Goal: Task Accomplishment & Management: Complete application form

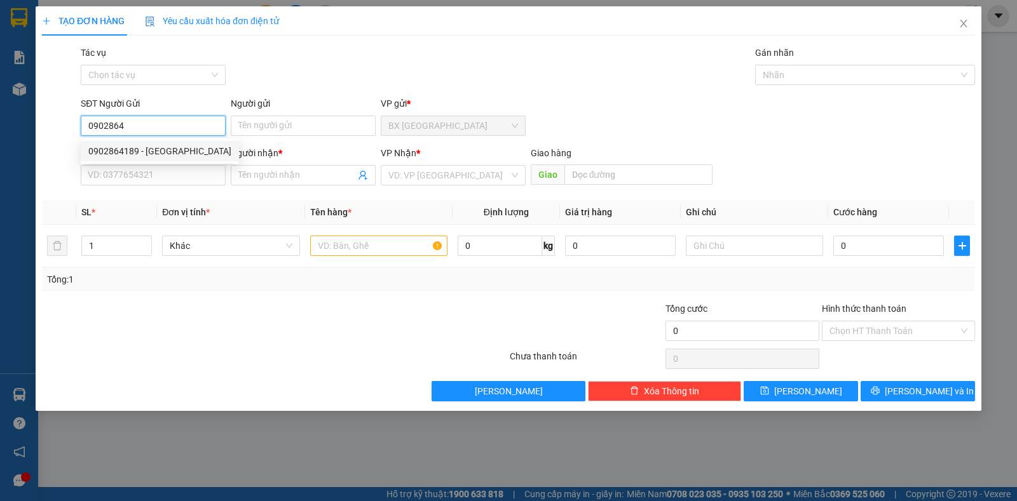
click at [208, 149] on div "0902864189 - [GEOGRAPHIC_DATA]" at bounding box center [159, 151] width 143 height 14
type input "0902864189"
type input "ĐỨC"
type input "0792010999"
type input "QUÂN"
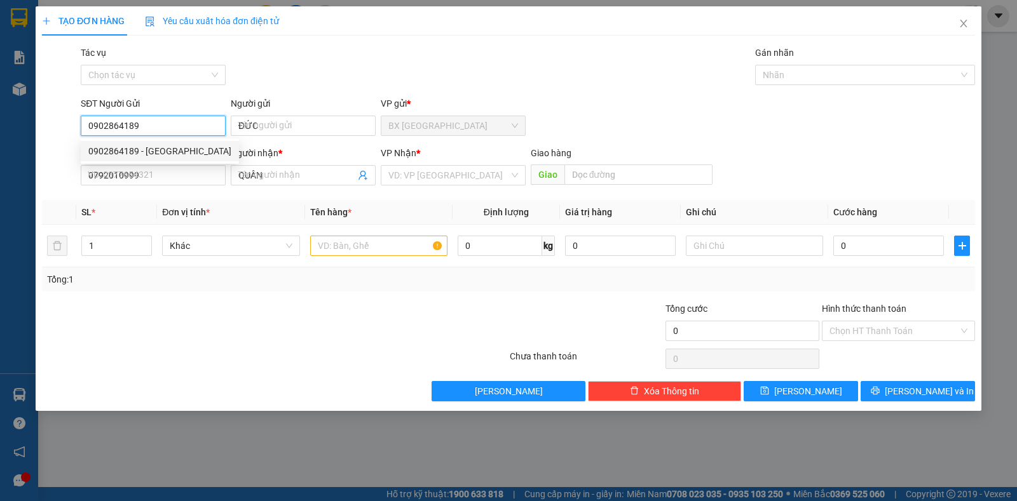
type input "30.000"
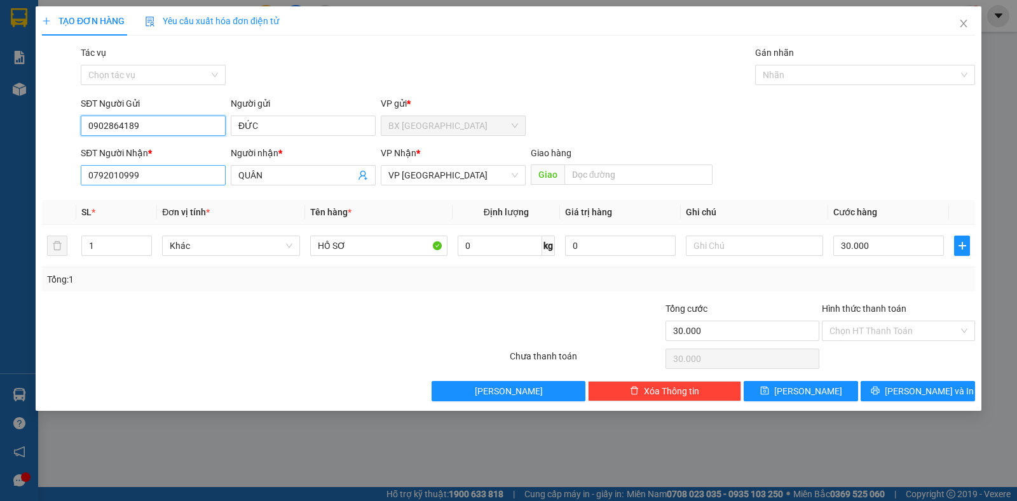
type input "0902864189"
click at [187, 171] on input "0792010999" at bounding box center [153, 175] width 145 height 20
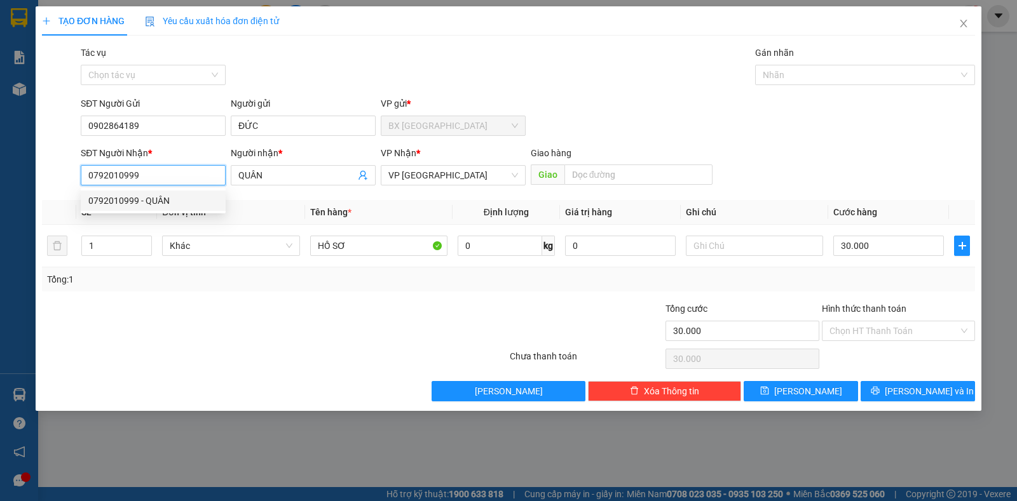
drag, startPoint x: 126, startPoint y: 183, endPoint x: 47, endPoint y: 196, distance: 79.9
click at [47, 196] on div "Transit Pickup Surcharge Ids Transit Deliver Surcharge Ids Transit Deliver Surc…" at bounding box center [508, 224] width 933 height 356
type input "0908666091"
drag, startPoint x: 192, startPoint y: 198, endPoint x: 202, endPoint y: 199, distance: 10.2
click at [193, 198] on div "0908666091 - Đăng" at bounding box center [153, 201] width 130 height 14
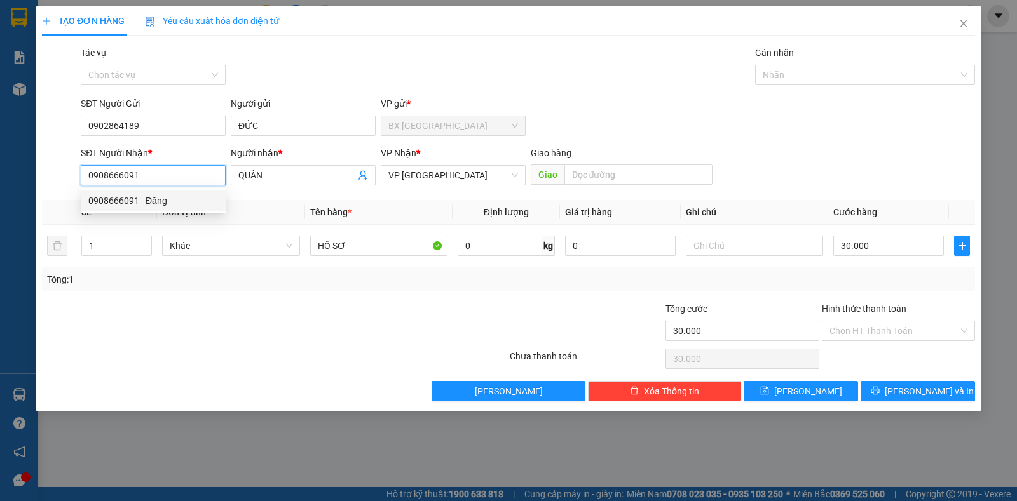
type input "Đăng"
type input "0908666091"
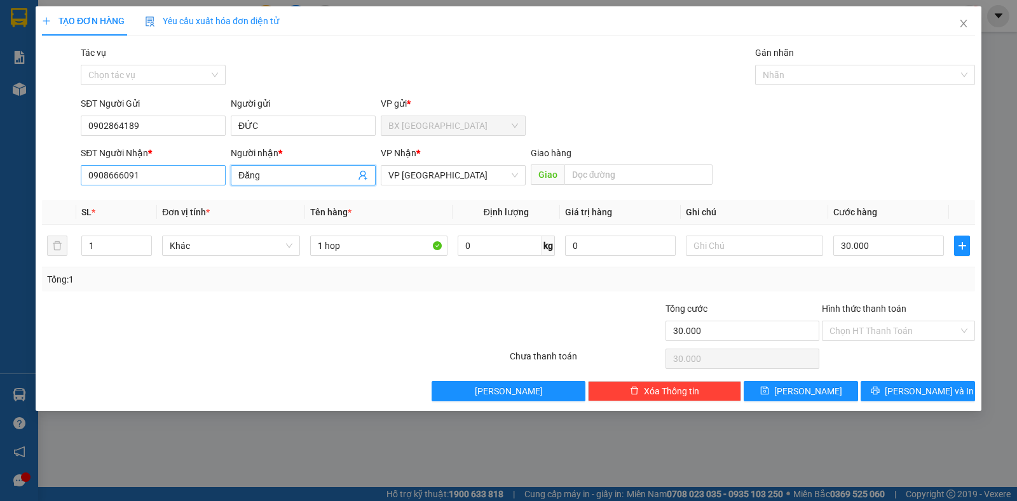
drag, startPoint x: 276, startPoint y: 175, endPoint x: 203, endPoint y: 177, distance: 73.1
click at [203, 177] on div "SĐT Người Nhận * 0908666091 Người nhận * Đăng Đăng VP Nhận * VP Ninh Sơn Giao h…" at bounding box center [527, 168] width 899 height 44
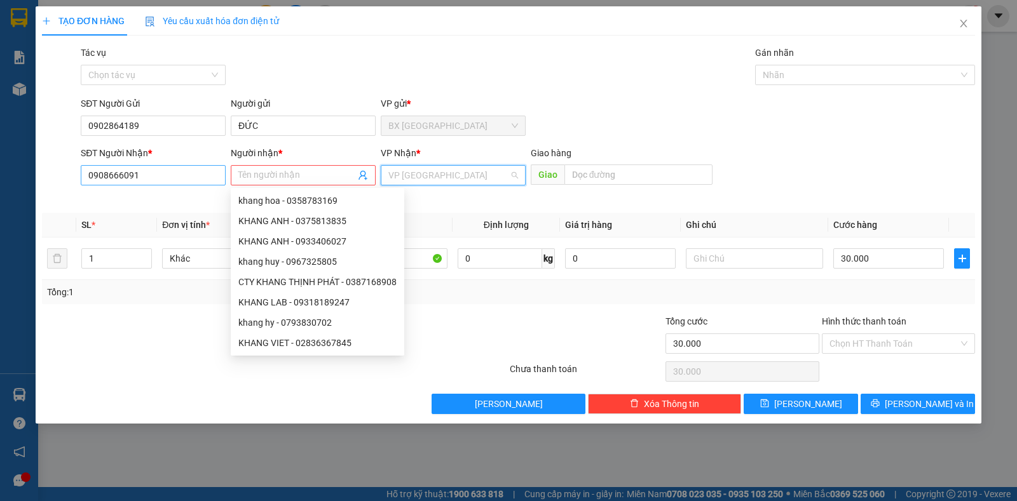
scroll to position [81, 0]
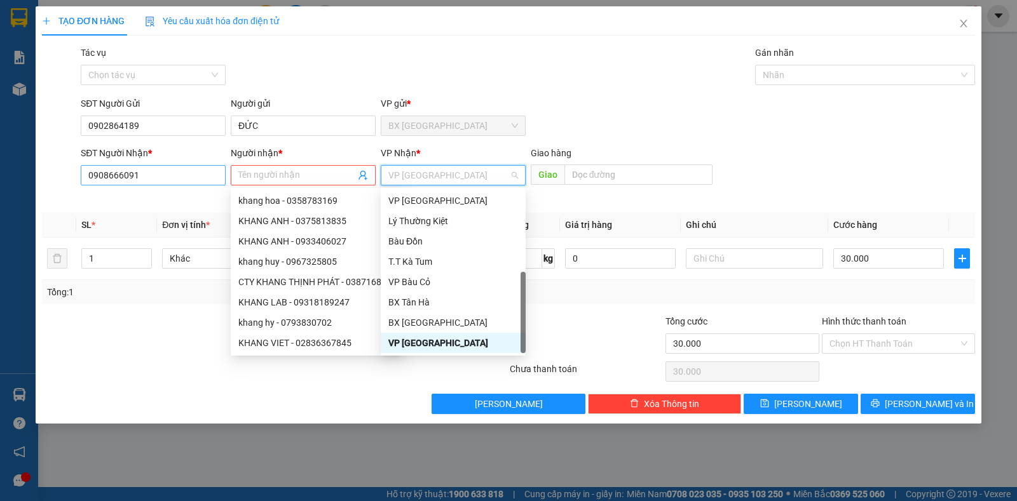
type input "D"
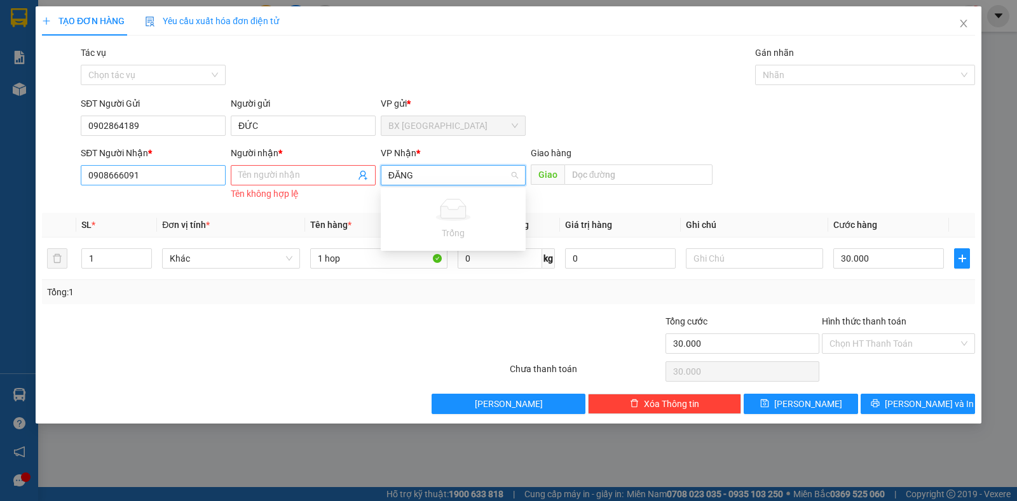
type input "ĐĂNG"
drag, startPoint x: 440, startPoint y: 173, endPoint x: 388, endPoint y: 174, distance: 51.5
click at [388, 174] on input "ĐĂNG" at bounding box center [448, 175] width 121 height 19
type input "ĐĂNG"
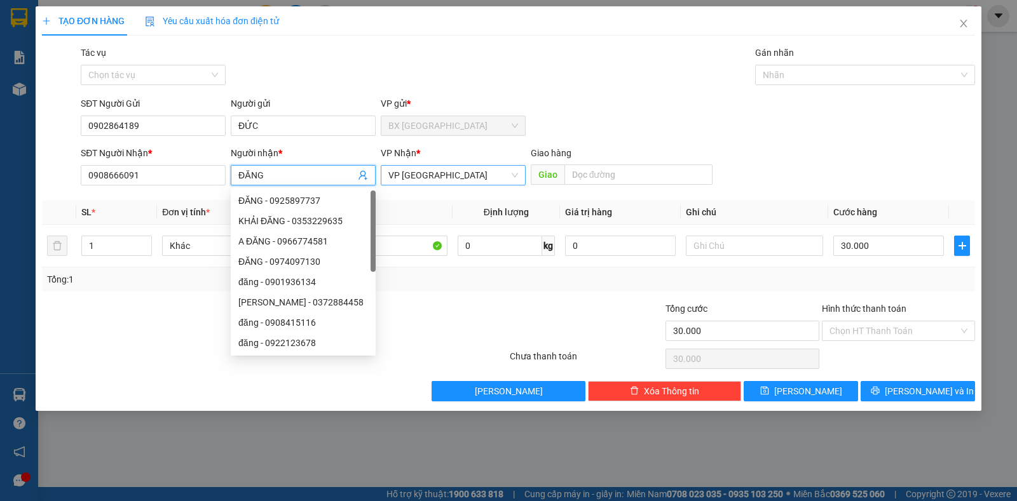
click at [433, 174] on span "VP [GEOGRAPHIC_DATA]" at bounding box center [453, 175] width 130 height 19
type input "ĐĂNG"
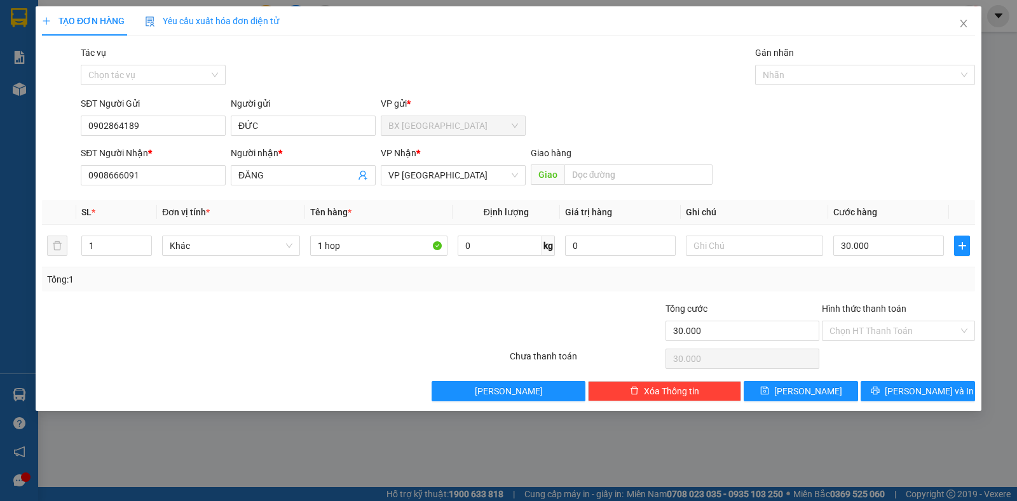
click at [601, 223] on th "Giá trị hàng" at bounding box center [620, 212] width 121 height 25
drag, startPoint x: 379, startPoint y: 253, endPoint x: 290, endPoint y: 253, distance: 89.6
click at [290, 253] on tr "1 Khác 1 hop 0 kg 0 30.000" at bounding box center [508, 246] width 933 height 43
type input "HỒ SƠ"
drag, startPoint x: 883, startPoint y: 318, endPoint x: 883, endPoint y: 341, distance: 22.9
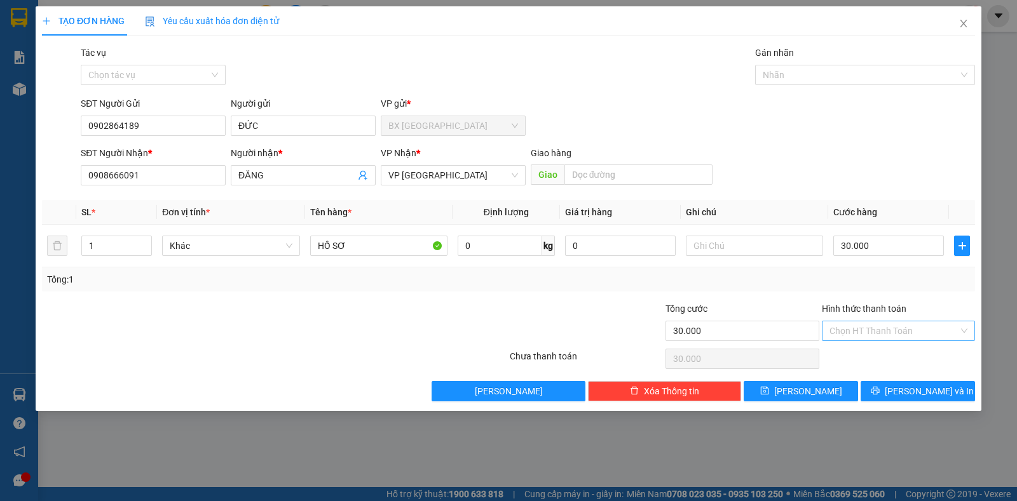
click at [883, 320] on div "Hình thức thanh toán Chọn HT Thanh Toán" at bounding box center [898, 324] width 153 height 44
click at [883, 341] on div "Hình thức thanh toán Chọn HT Thanh Toán" at bounding box center [898, 324] width 153 height 44
click at [878, 341] on div "Chọn HT Thanh Toán" at bounding box center [898, 331] width 153 height 20
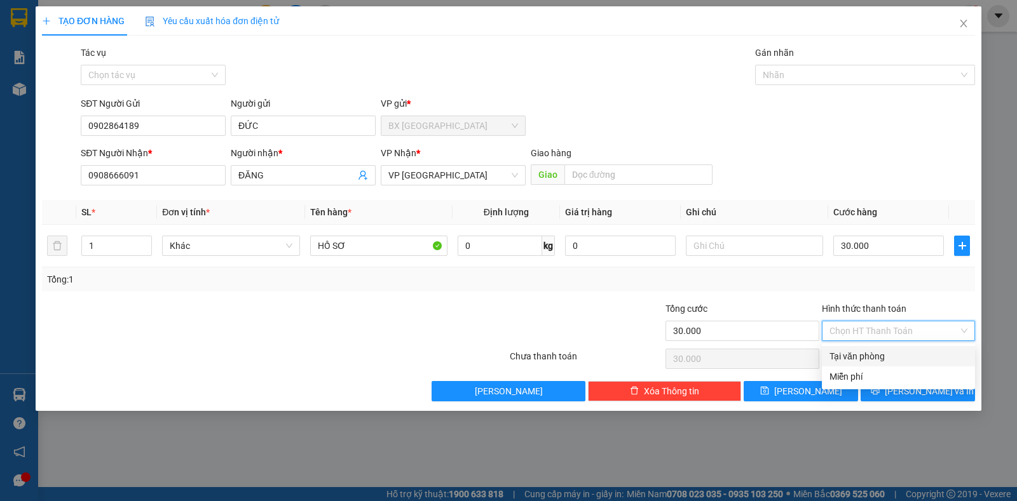
click at [878, 356] on div "Tại văn phòng" at bounding box center [898, 356] width 138 height 14
type input "0"
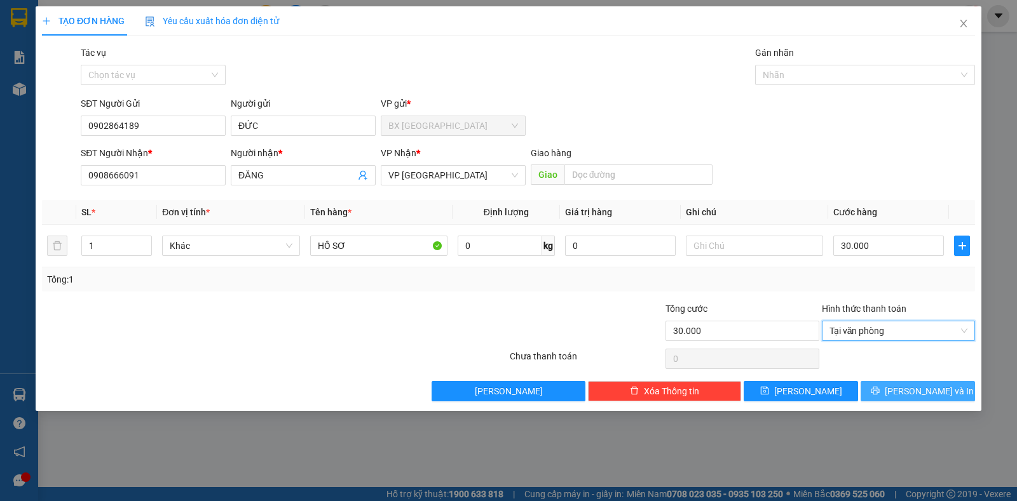
click at [889, 382] on button "[PERSON_NAME] và In" at bounding box center [917, 391] width 114 height 20
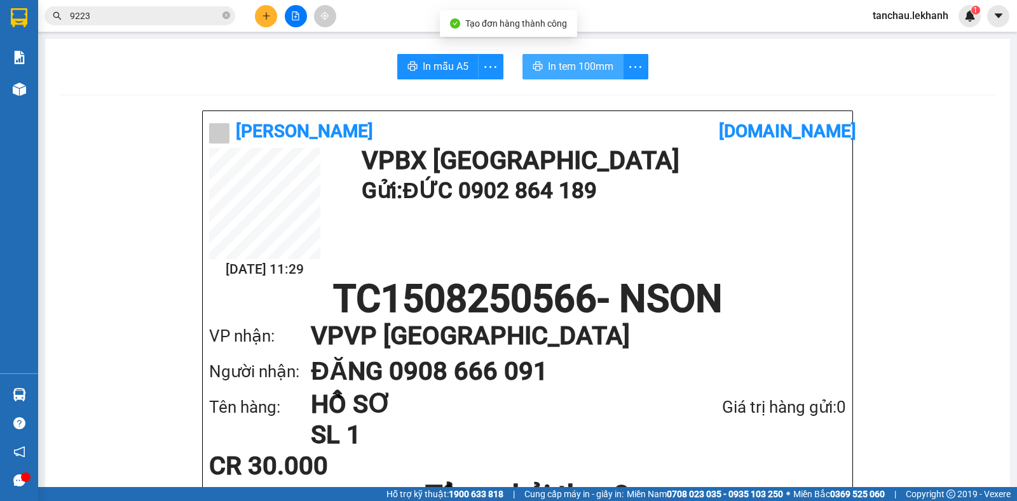
click at [575, 70] on span "In tem 100mm" at bounding box center [580, 66] width 65 height 16
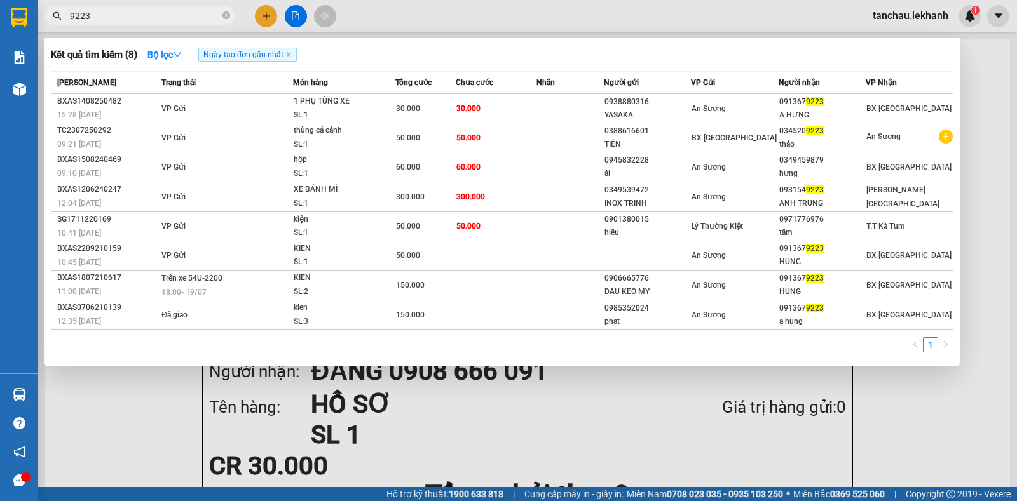
drag, startPoint x: 224, startPoint y: 15, endPoint x: 254, endPoint y: 12, distance: 30.0
click at [226, 15] on icon "close-circle" at bounding box center [226, 15] width 8 height 8
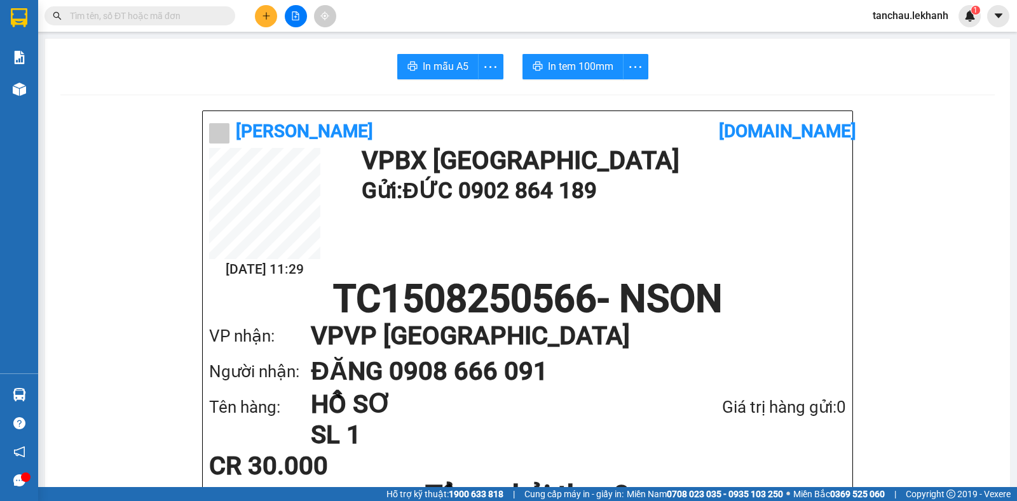
click at [262, 17] on icon "plus" at bounding box center [266, 15] width 9 height 9
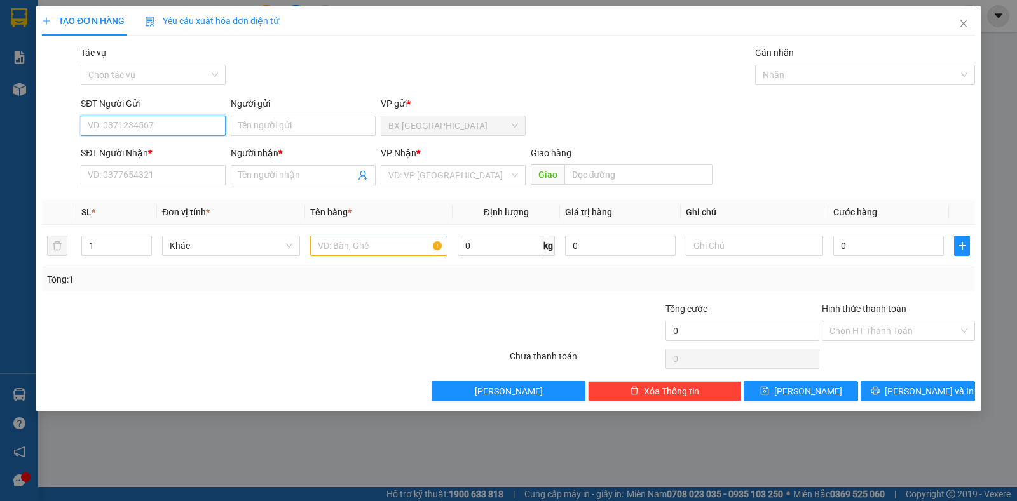
type input "0"
type input "0935529383"
click at [332, 128] on input "Người gửi" at bounding box center [303, 126] width 145 height 20
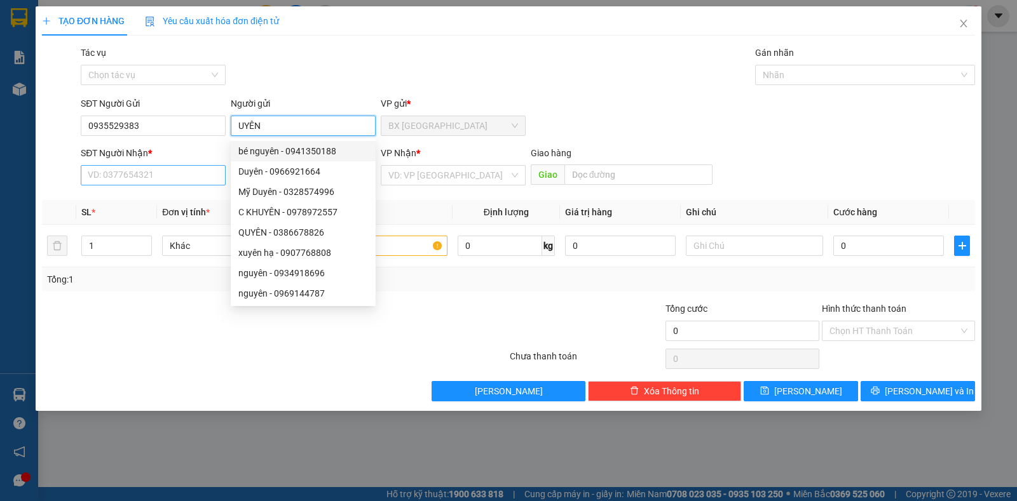
type input "UYÊN"
click at [130, 177] on input "SĐT Người Nhận *" at bounding box center [153, 175] width 145 height 20
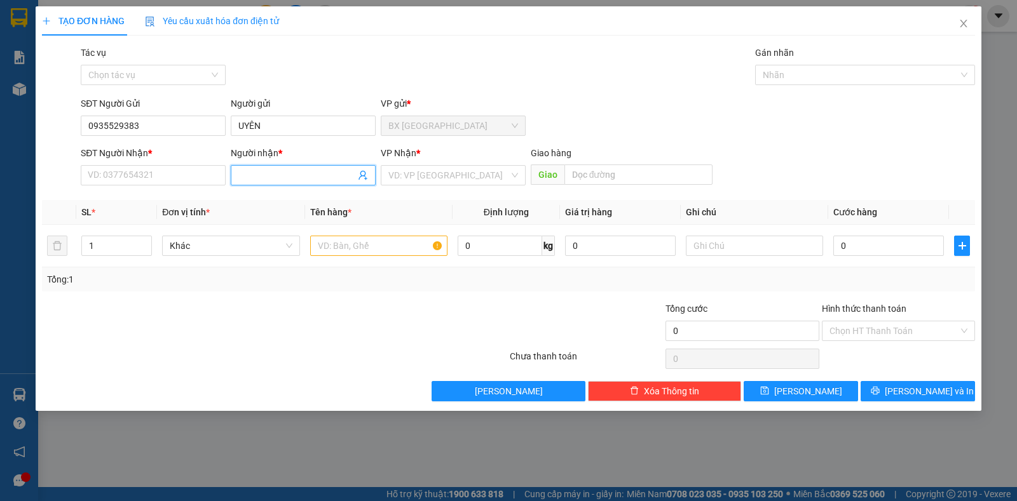
click at [267, 171] on input "Người nhận *" at bounding box center [296, 175] width 117 height 14
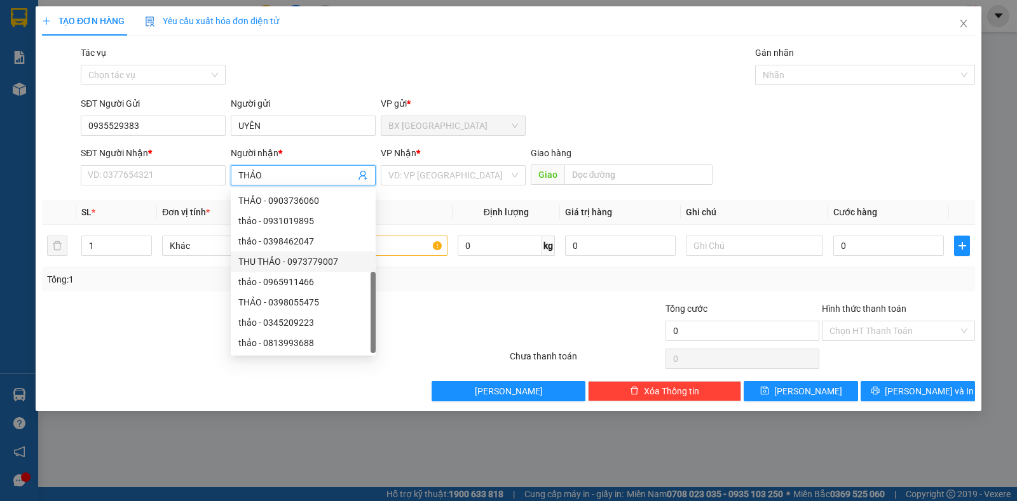
scroll to position [41, 0]
type input "THẢO"
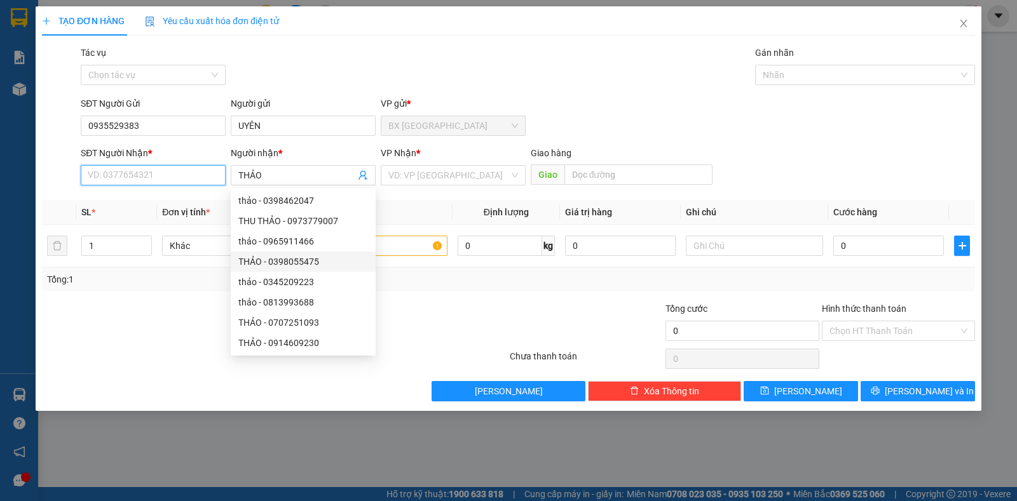
click at [113, 172] on input "SĐT Người Nhận *" at bounding box center [153, 175] width 145 height 20
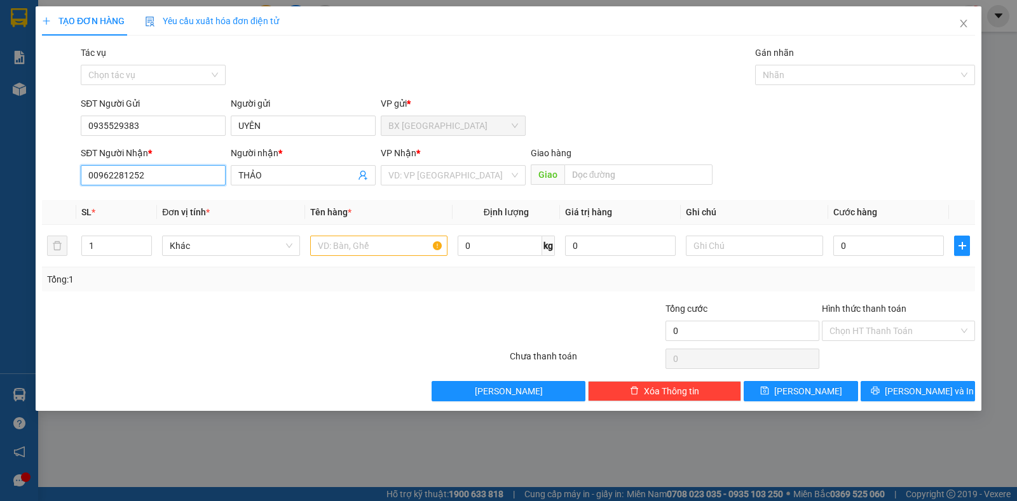
click at [97, 175] on input "00962281252" at bounding box center [153, 175] width 145 height 20
type input "0962281252"
click at [353, 247] on input "text" at bounding box center [378, 246] width 137 height 20
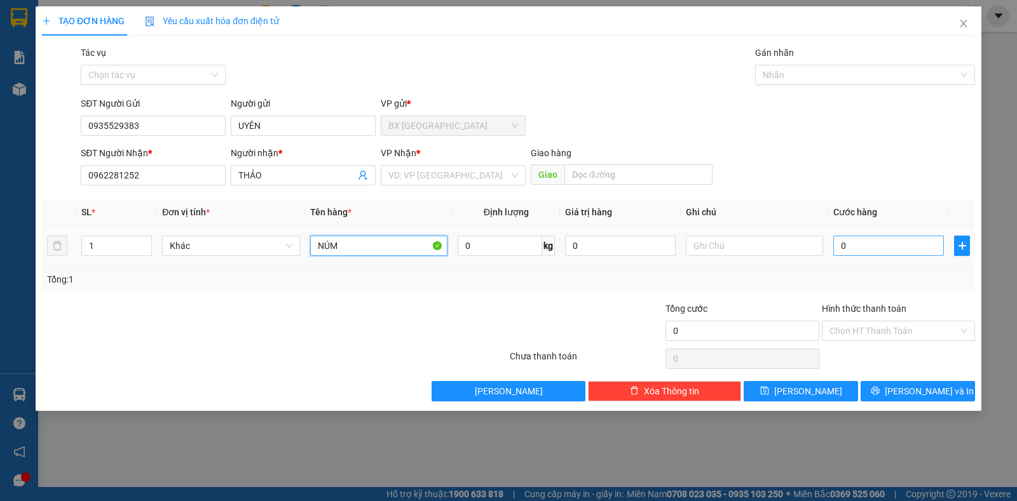
type input "NÚM"
click at [854, 243] on input "0" at bounding box center [888, 246] width 111 height 20
type input "3"
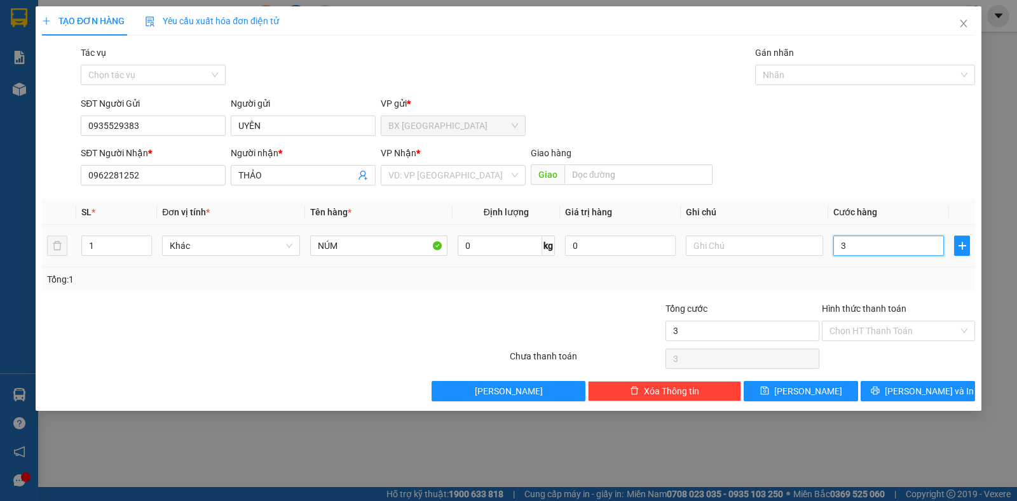
type input "30"
type input "30.000"
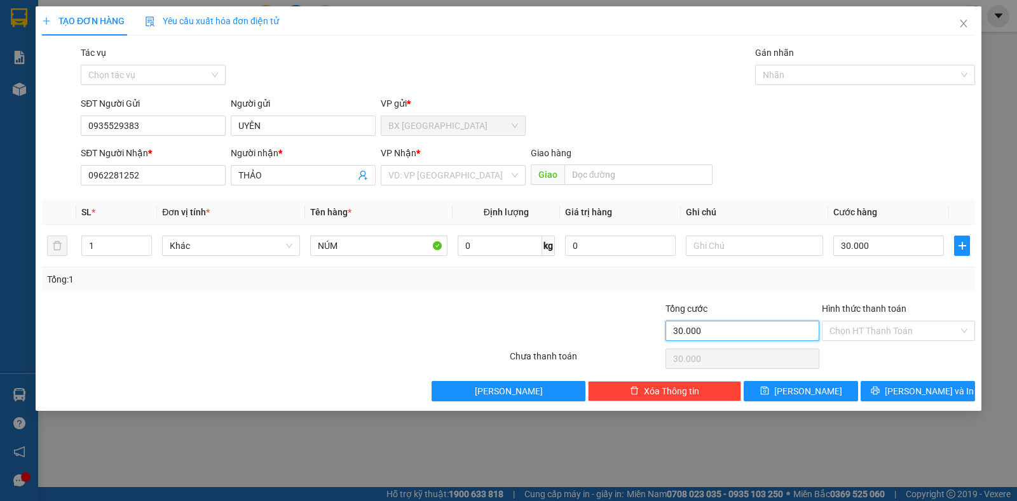
click at [723, 330] on input "30.000" at bounding box center [741, 331] width 153 height 20
click at [888, 326] on input "Hình thức thanh toán" at bounding box center [893, 331] width 129 height 19
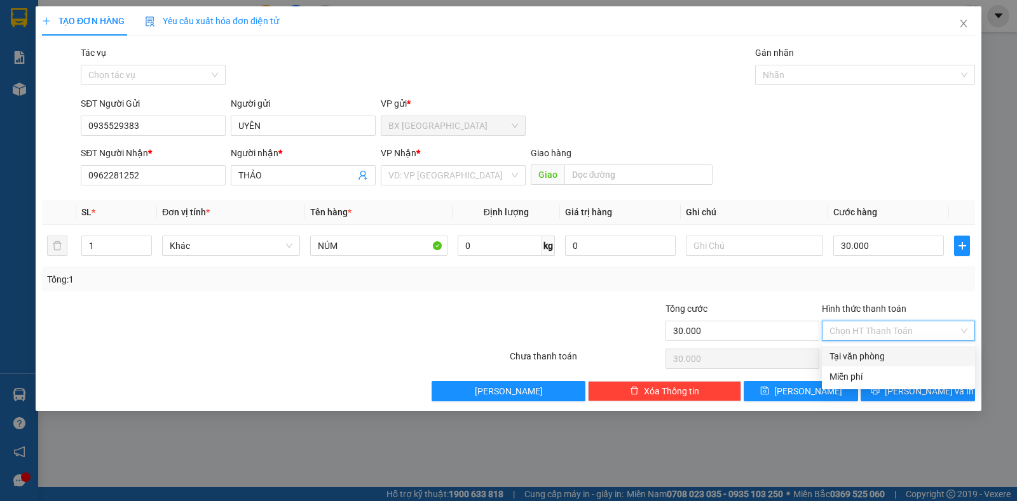
click at [886, 354] on div "Tại văn phòng" at bounding box center [898, 356] width 138 height 14
type input "0"
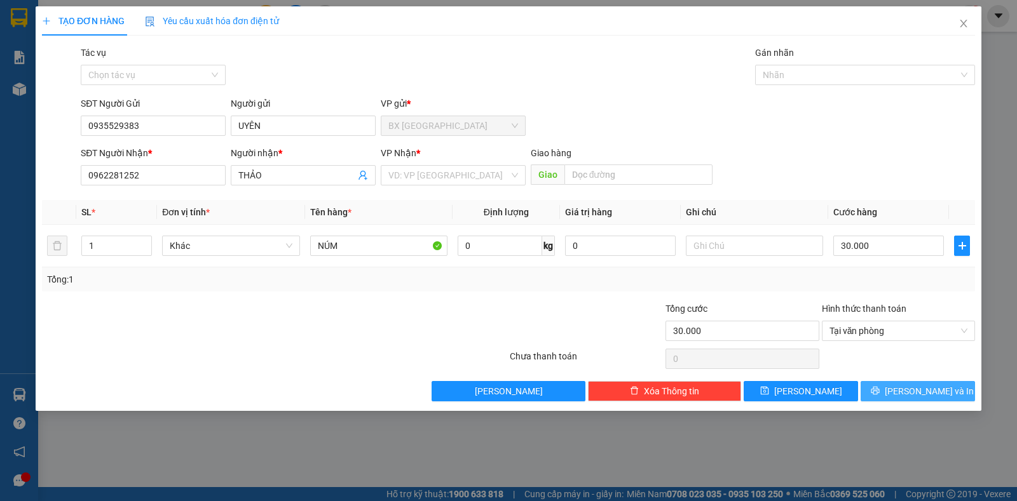
click at [913, 394] on span "[PERSON_NAME] và In" at bounding box center [928, 391] width 89 height 14
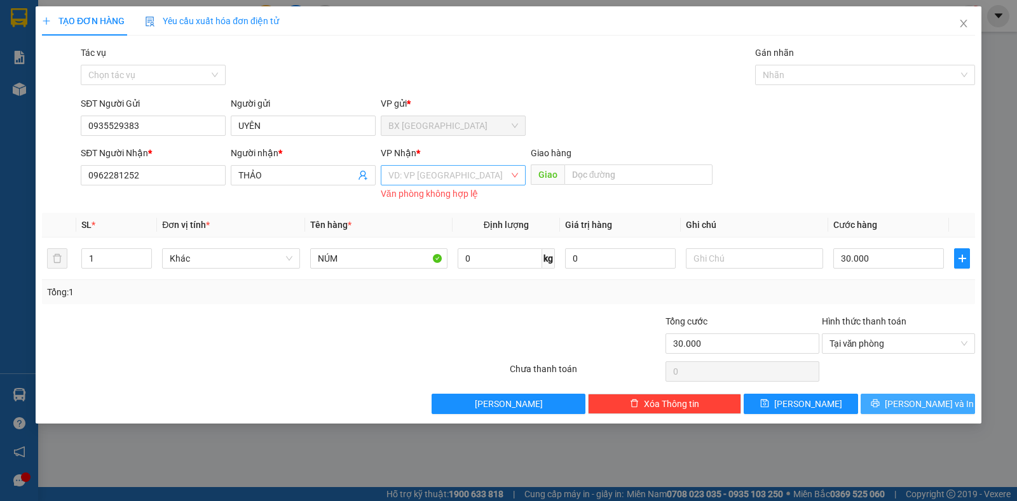
click at [463, 165] on div "VD: VP [GEOGRAPHIC_DATA]" at bounding box center [453, 175] width 145 height 20
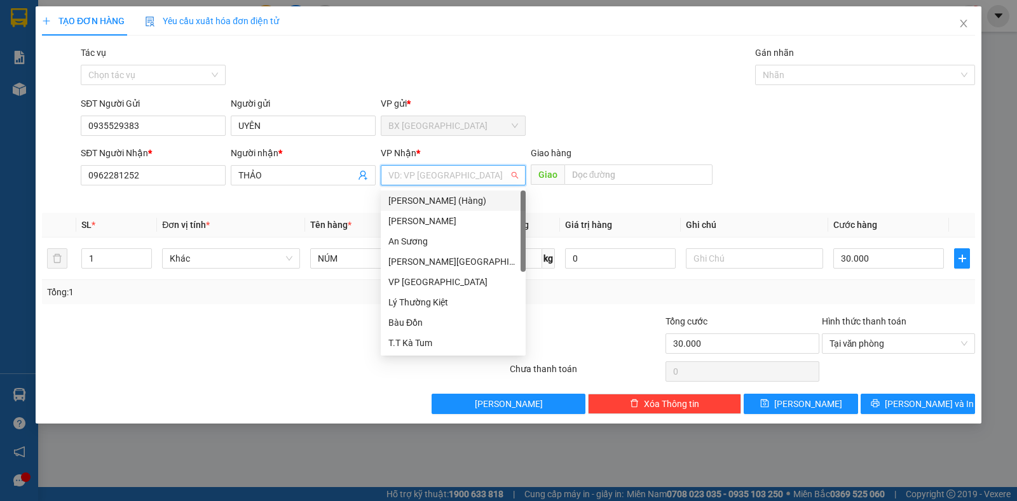
click at [461, 181] on input "search" at bounding box center [448, 175] width 121 height 19
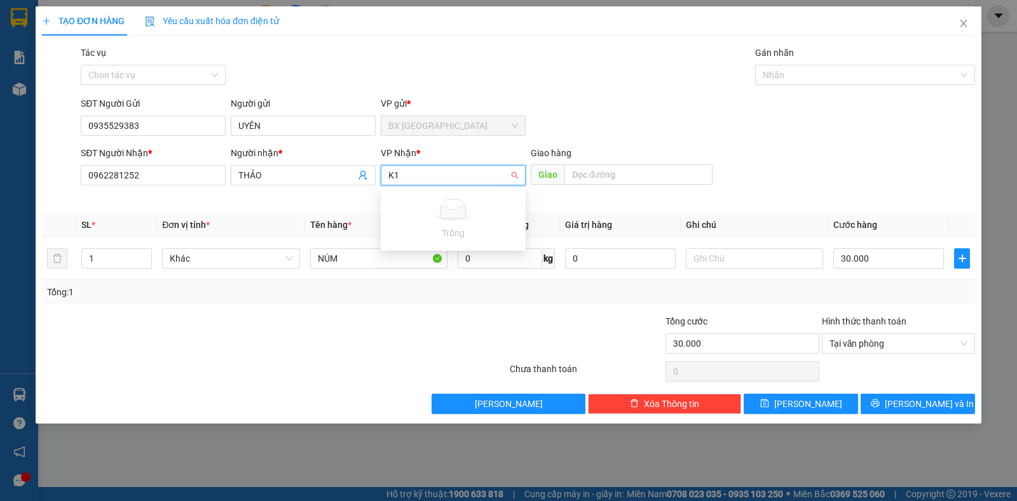
type input "K"
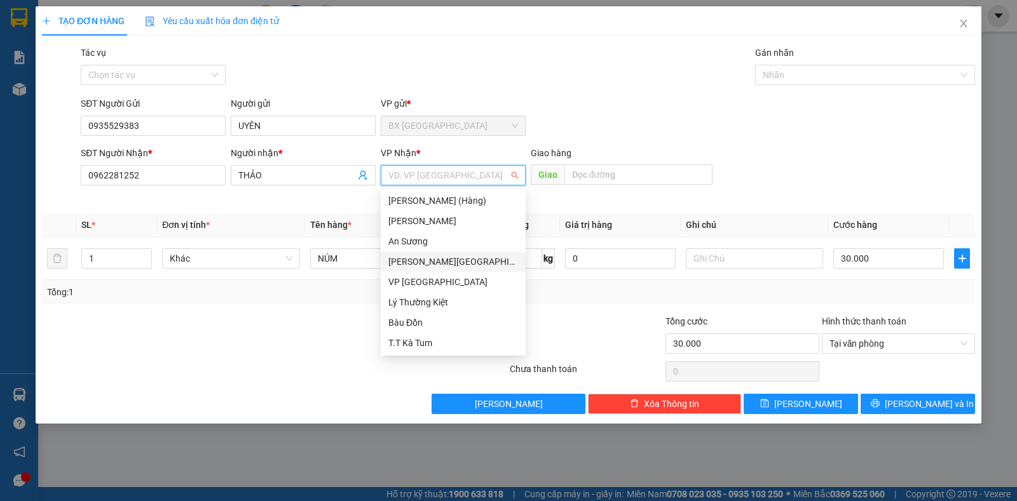
click at [407, 263] on div "[PERSON_NAME][GEOGRAPHIC_DATA]" at bounding box center [453, 262] width 130 height 14
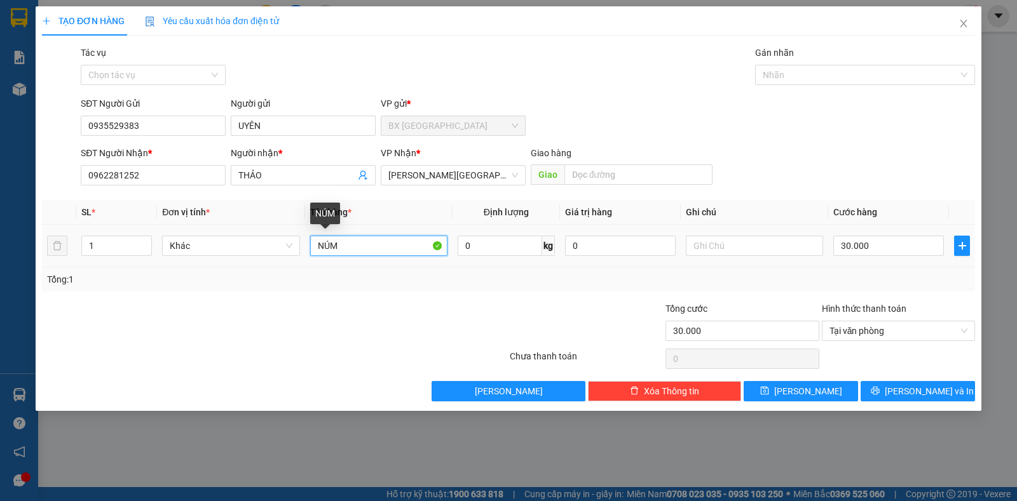
click at [349, 247] on input "NÚM" at bounding box center [378, 246] width 137 height 20
type input "NẤM"
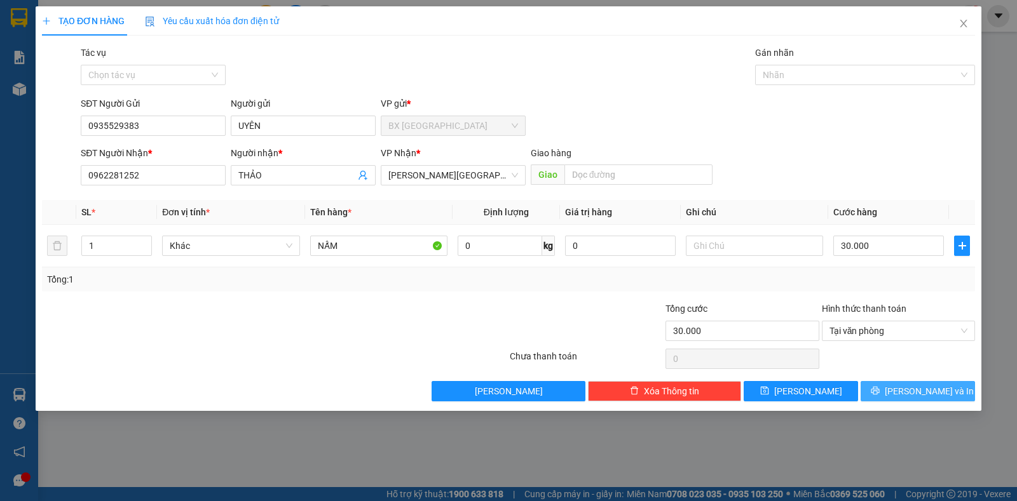
click at [910, 389] on span "[PERSON_NAME] và In" at bounding box center [928, 391] width 89 height 14
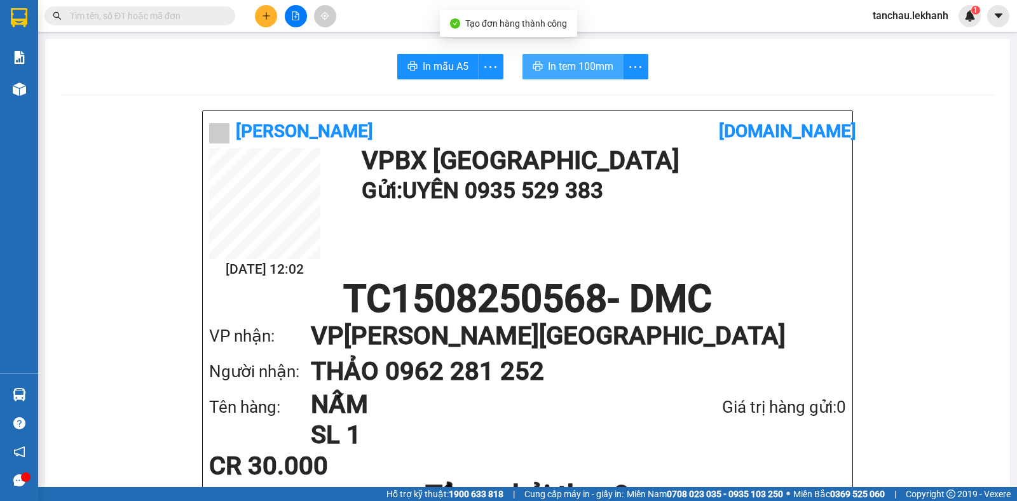
click at [587, 57] on button "In tem 100mm" at bounding box center [572, 66] width 101 height 25
